Goal: Transaction & Acquisition: Subscribe to service/newsletter

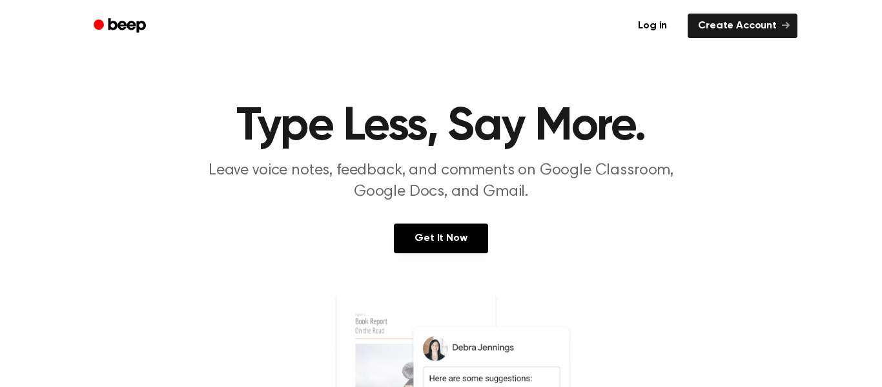
click at [100, 193] on header "Type Less, Say More. Leave voice notes, feedback, and comments on Google Classr…" at bounding box center [440, 152] width 851 height 99
click at [660, 23] on link "Log in" at bounding box center [652, 26] width 55 height 30
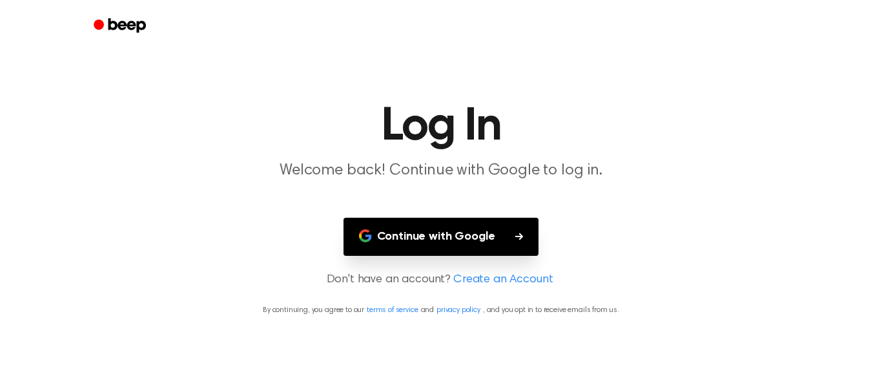
click at [445, 250] on button "Continue with Google" at bounding box center [441, 237] width 196 height 38
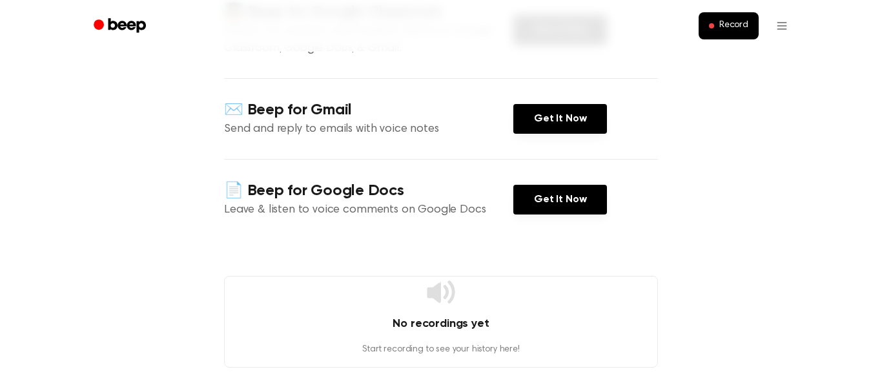
scroll to position [205, 0]
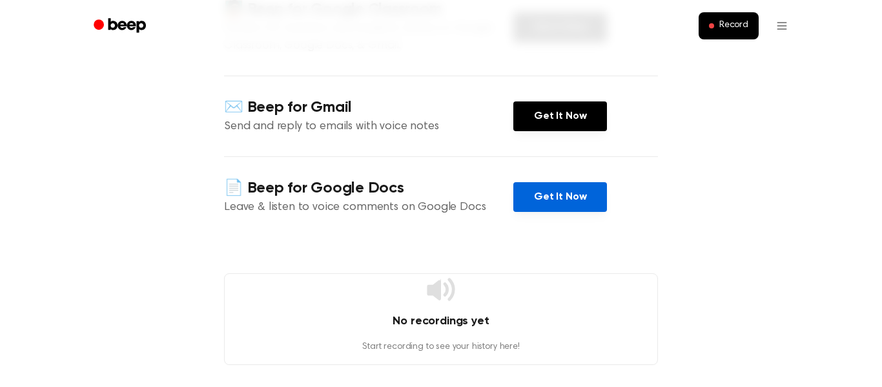
click at [593, 196] on link "Get It Now" at bounding box center [560, 197] width 94 height 30
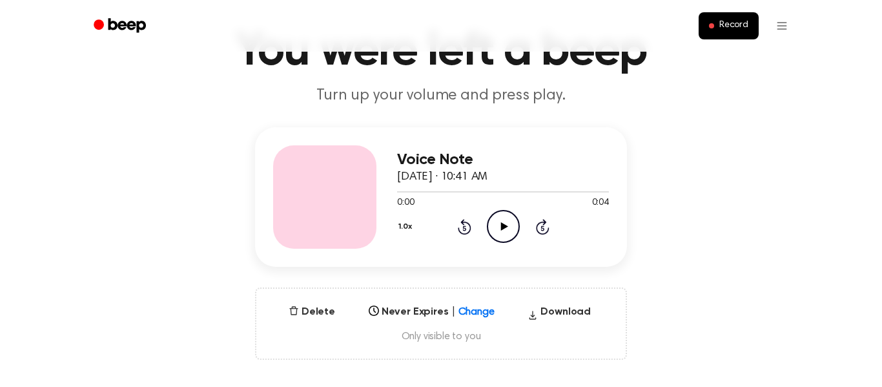
scroll to position [81, 0]
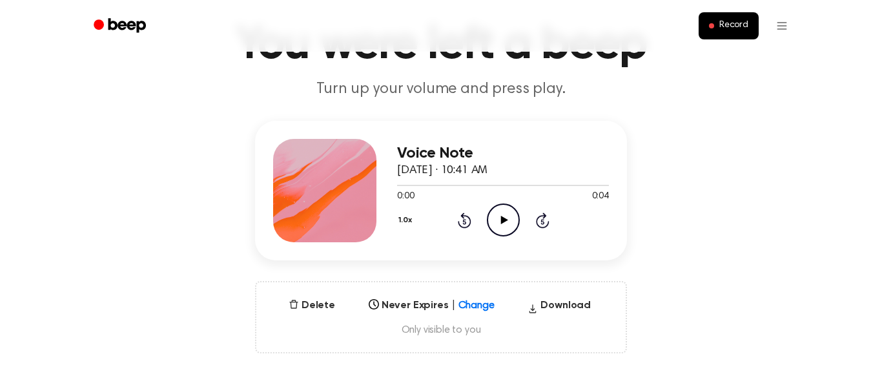
click at [505, 228] on icon "Play Audio" at bounding box center [503, 219] width 33 height 33
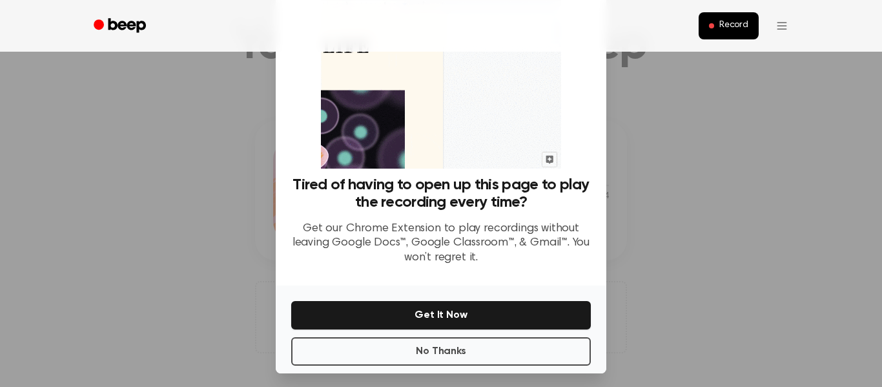
scroll to position [83, 0]
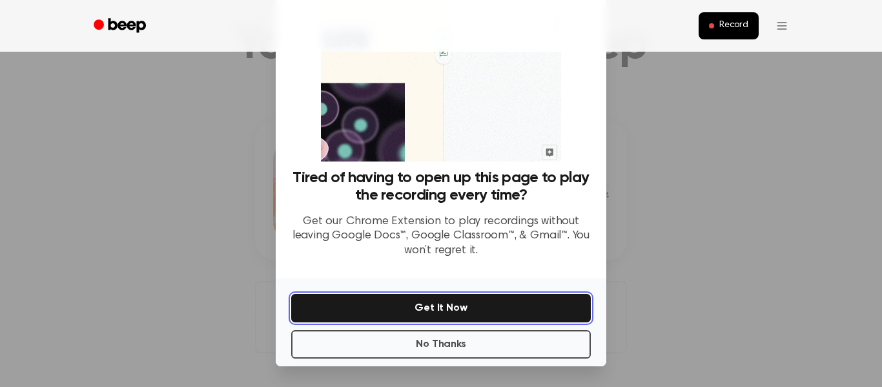
click at [471, 303] on button "Get It Now" at bounding box center [440, 308] width 299 height 28
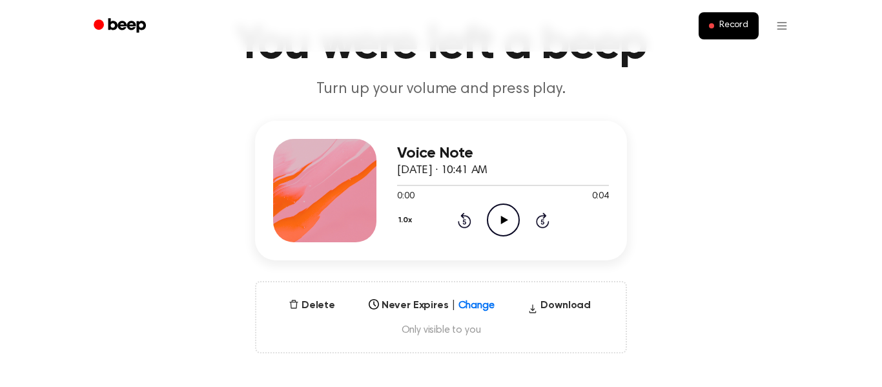
click at [500, 225] on icon "Play Audio" at bounding box center [503, 219] width 33 height 33
click at [498, 225] on icon "Play Audio" at bounding box center [503, 219] width 33 height 33
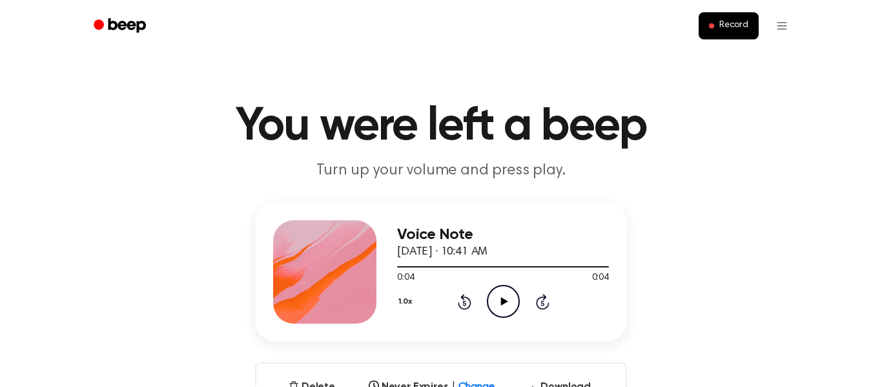
scroll to position [1, 0]
click at [494, 306] on icon "Play Audio" at bounding box center [503, 300] width 33 height 33
click at [496, 303] on icon "Play Audio" at bounding box center [503, 300] width 33 height 33
click at [509, 301] on icon "Play Audio" at bounding box center [503, 300] width 33 height 33
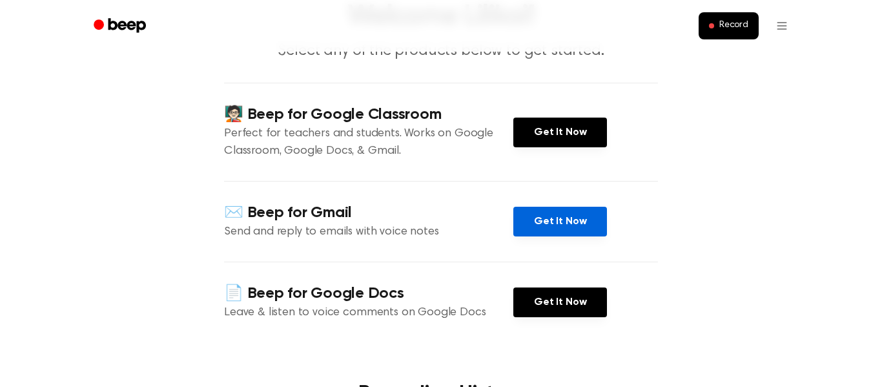
scroll to position [101, 0]
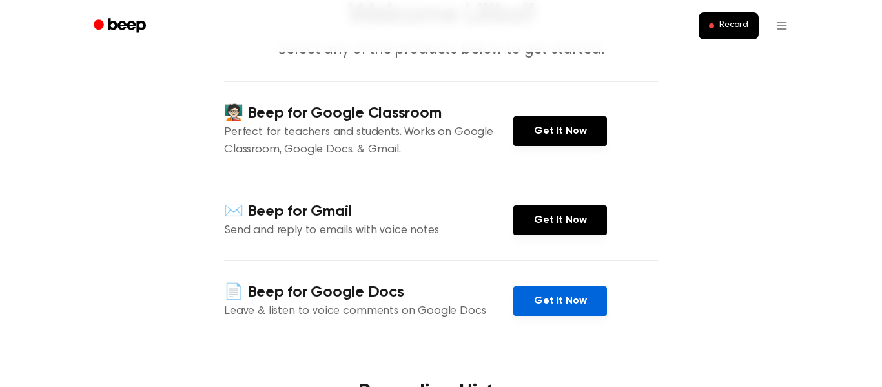
click at [565, 307] on link "Get It Now" at bounding box center [560, 301] width 94 height 30
